Goal: Information Seeking & Learning: Check status

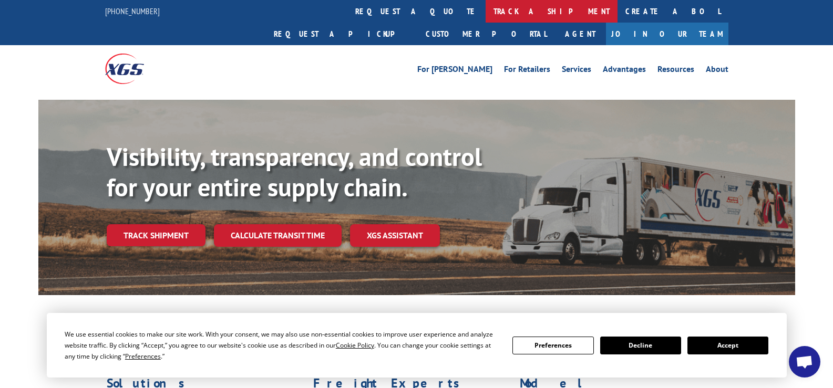
click at [486, 12] on link "track a shipment" at bounding box center [552, 11] width 132 height 23
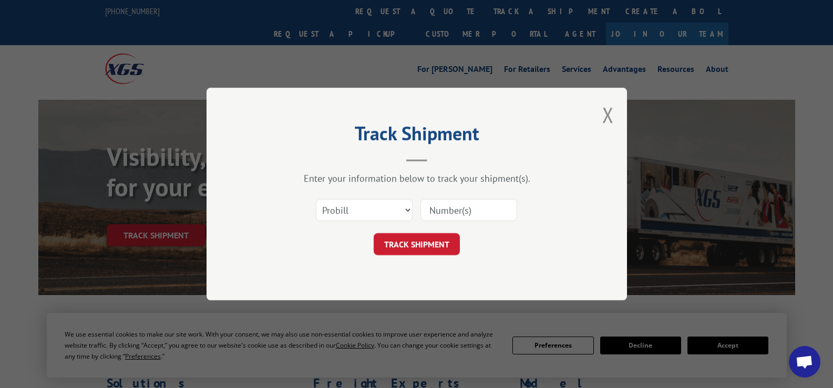
click at [453, 213] on input at bounding box center [468, 210] width 97 height 22
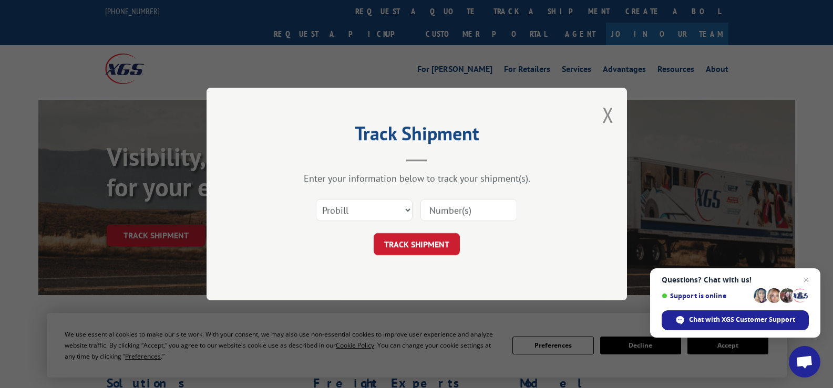
paste input "17637940"
type input "17637940"
click at [437, 238] on button "TRACK SHIPMENT" at bounding box center [417, 244] width 86 height 22
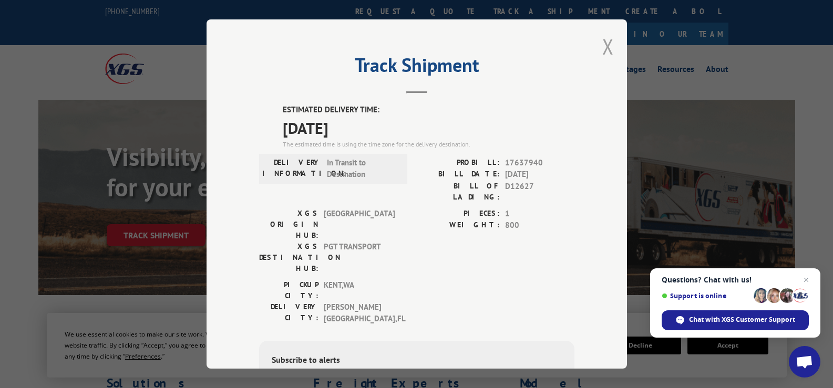
click at [604, 47] on button "Close modal" at bounding box center [608, 47] width 12 height 28
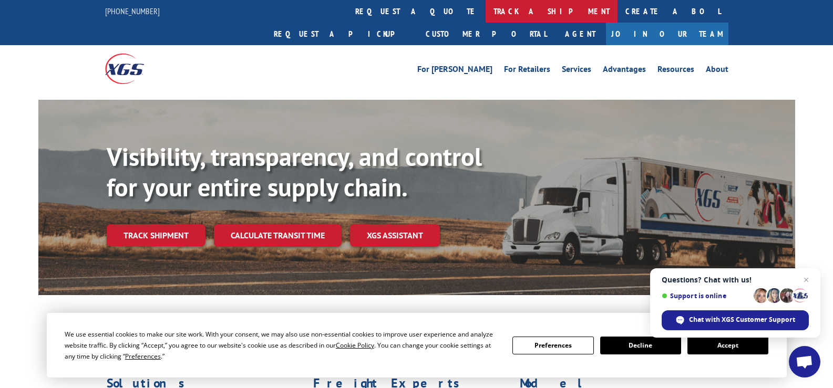
click at [486, 12] on link "track a shipment" at bounding box center [552, 11] width 132 height 23
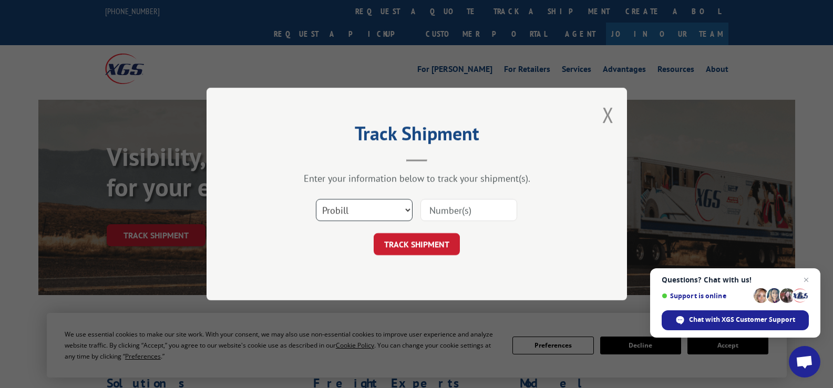
click at [398, 209] on select "Select category... Probill BOL PO" at bounding box center [364, 210] width 97 height 22
select select "bol"
click at [316, 199] on select "Select category... Probill BOL PO" at bounding box center [364, 210] width 97 height 22
click at [427, 210] on input at bounding box center [468, 210] width 97 height 22
paste input "407798-01"
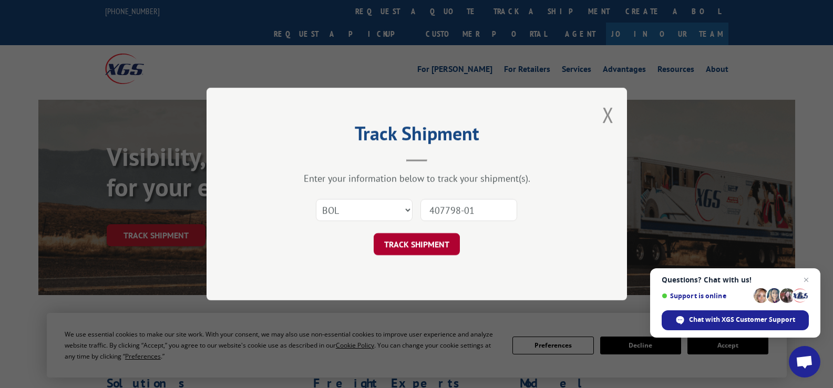
type input "407798-01"
click at [424, 245] on button "TRACK SHIPMENT" at bounding box center [417, 244] width 86 height 22
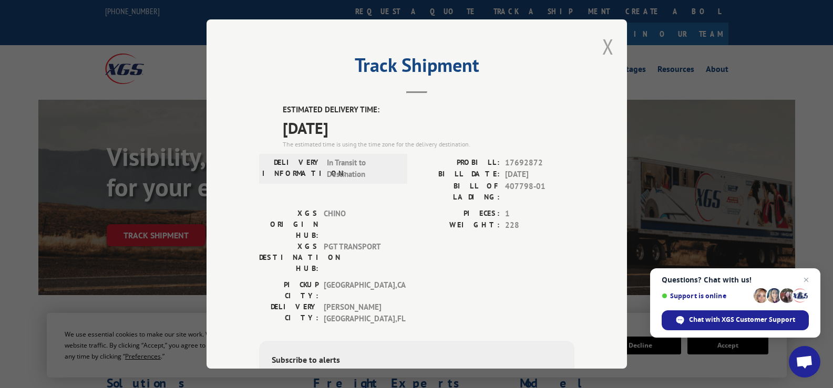
click at [602, 49] on button "Close modal" at bounding box center [608, 47] width 12 height 28
